Goal: Obtain resource: Obtain resource

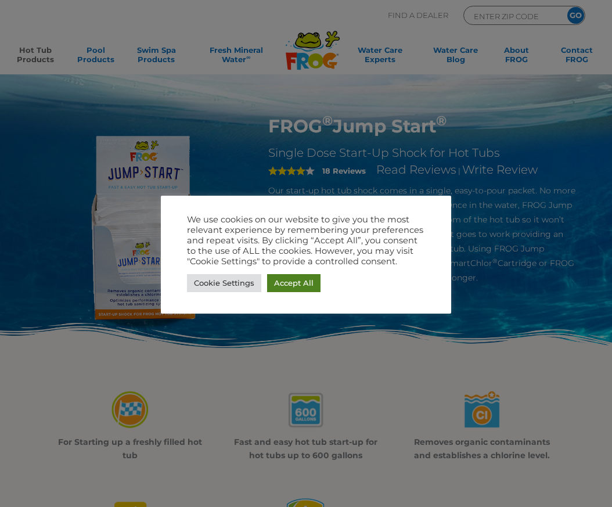
click at [306, 279] on link "Accept All" at bounding box center [293, 283] width 53 height 18
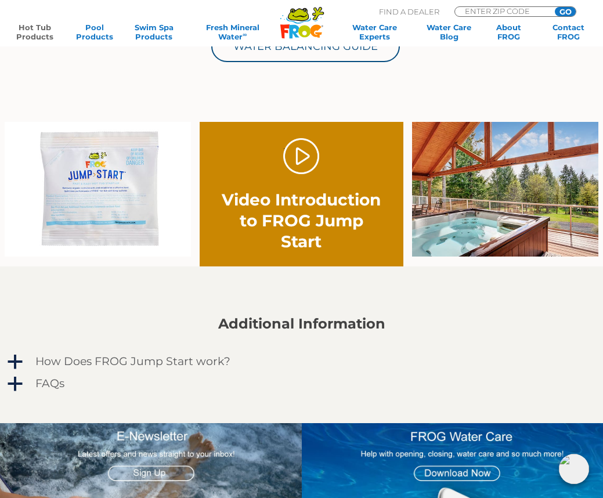
scroll to position [290, 0]
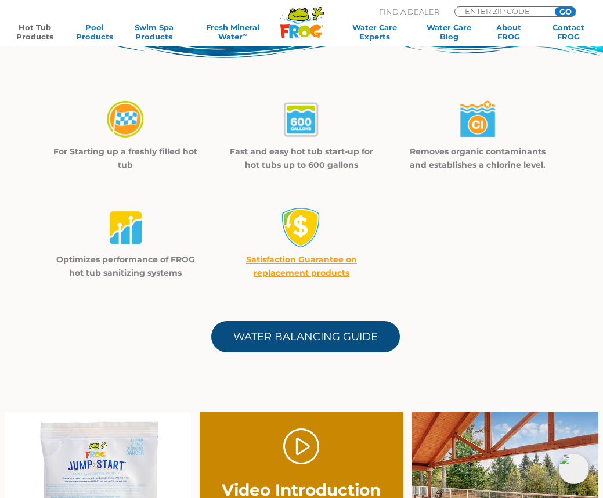
click at [351, 341] on link "Water Balancing Guide" at bounding box center [305, 336] width 189 height 31
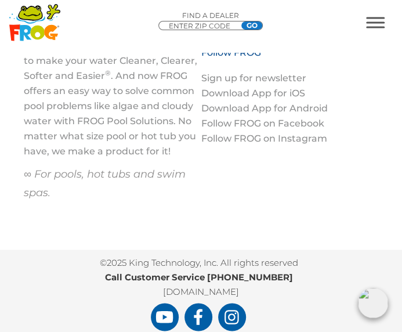
scroll to position [1531, 0]
